Goal: Information Seeking & Learning: Learn about a topic

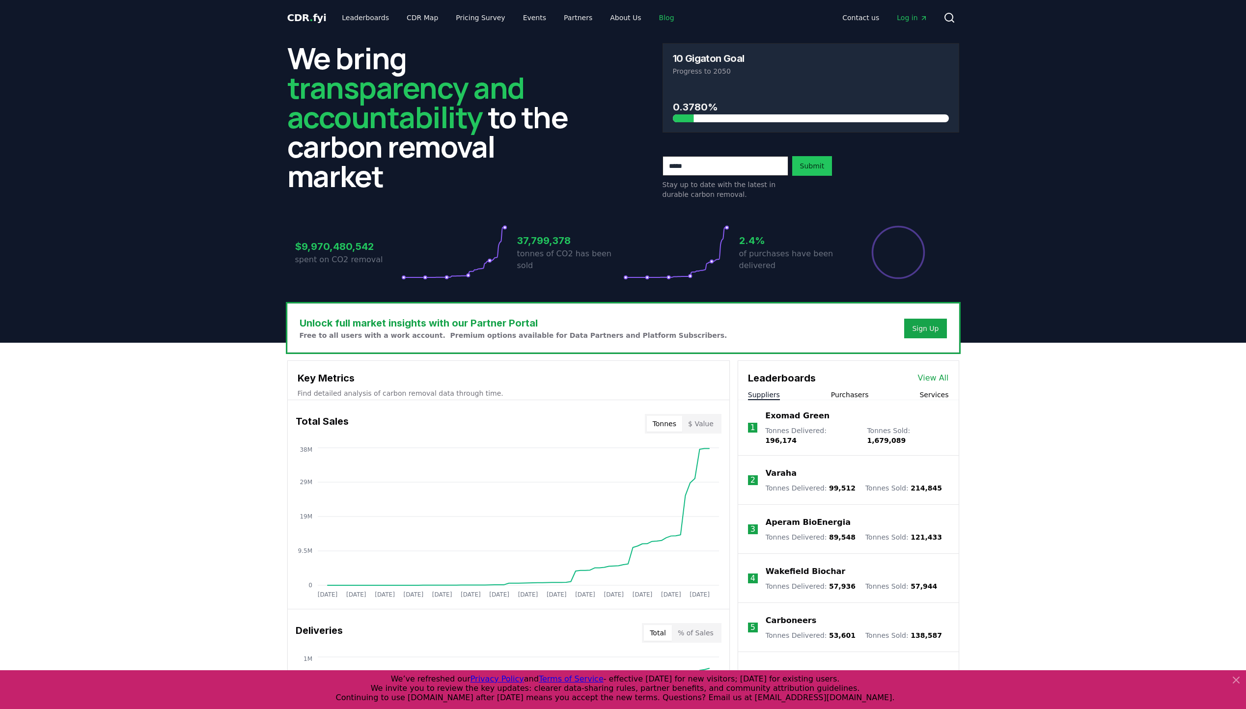
click at [651, 17] on link "Blog" at bounding box center [666, 18] width 31 height 18
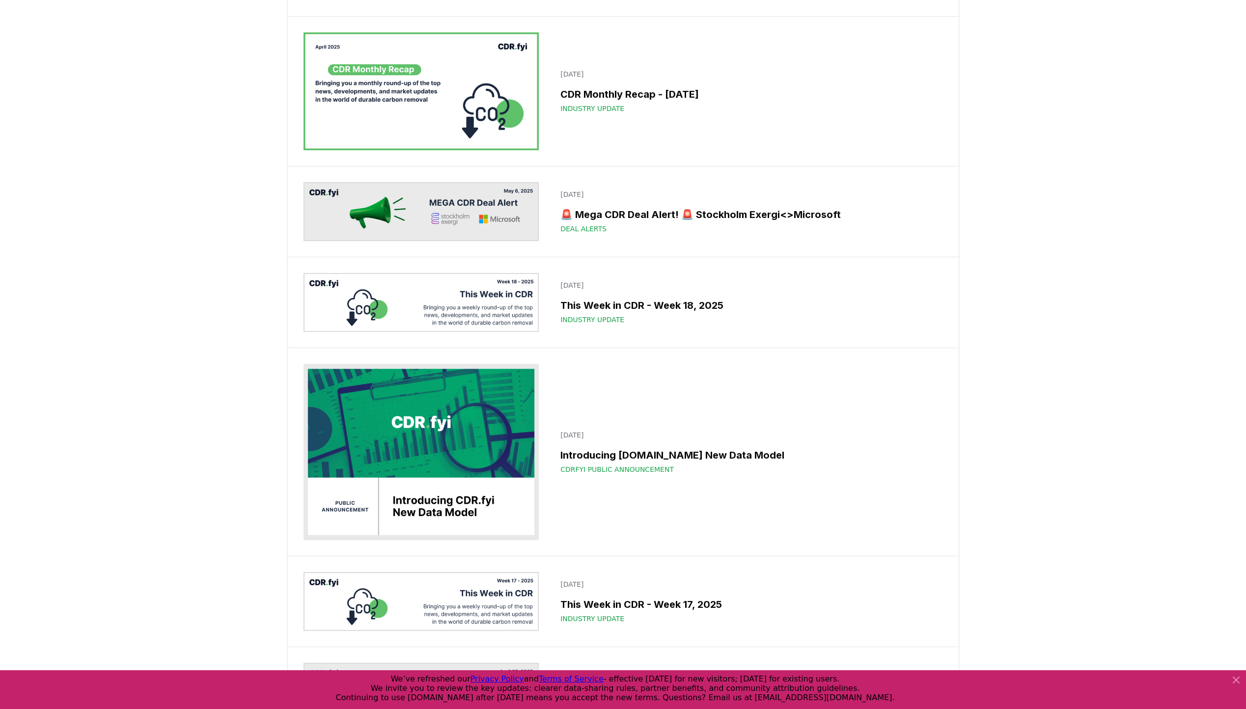
scroll to position [3537, 0]
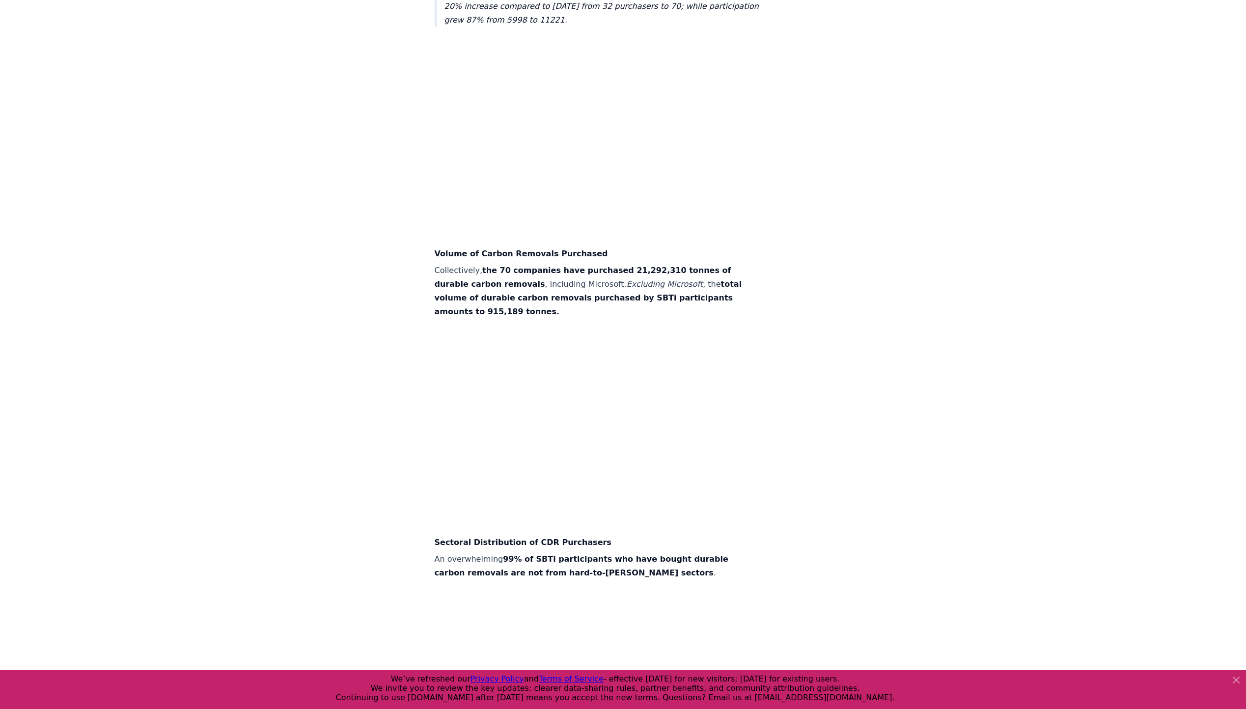
scroll to position [442, 0]
